Goal: Navigation & Orientation: Find specific page/section

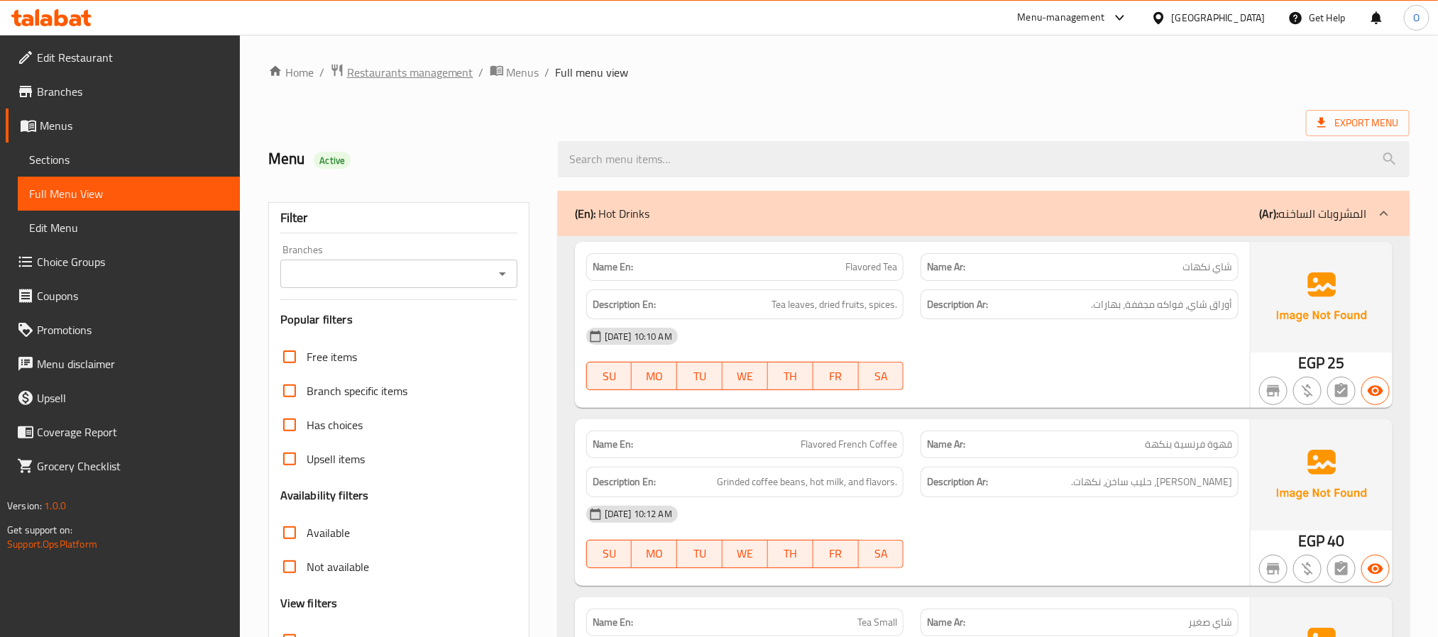
click at [366, 77] on span "Restaurants management" at bounding box center [410, 72] width 126 height 17
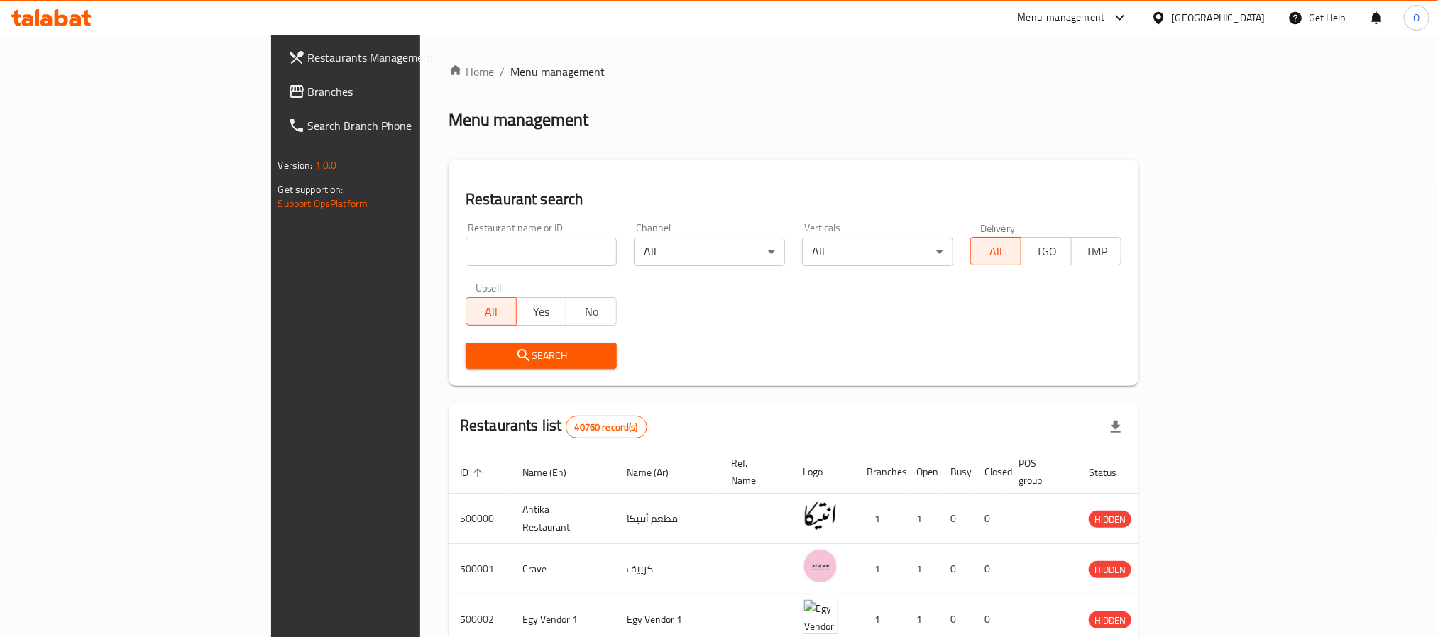
click at [308, 89] on span "Branches" at bounding box center [404, 91] width 192 height 17
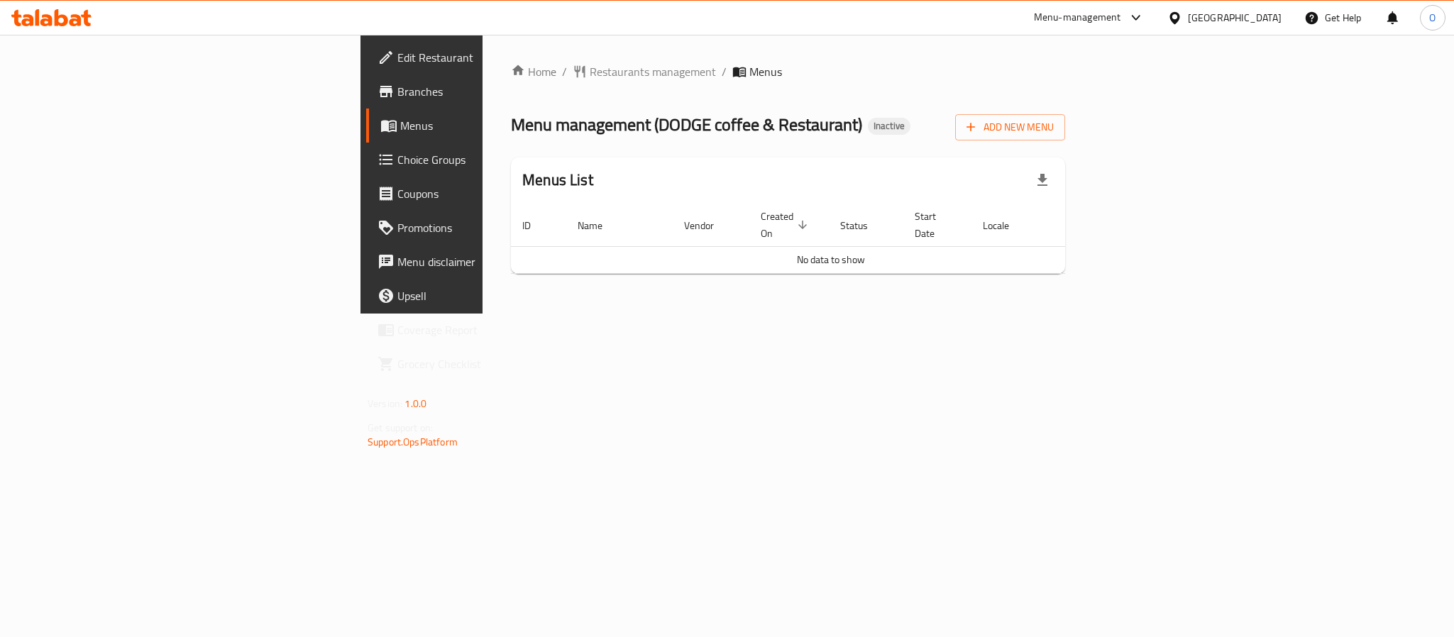
click at [366, 81] on link "Branches" at bounding box center [484, 92] width 237 height 34
click at [1041, 175] on div "Menus List" at bounding box center [788, 181] width 554 height 46
